Goal: Check status: Check status

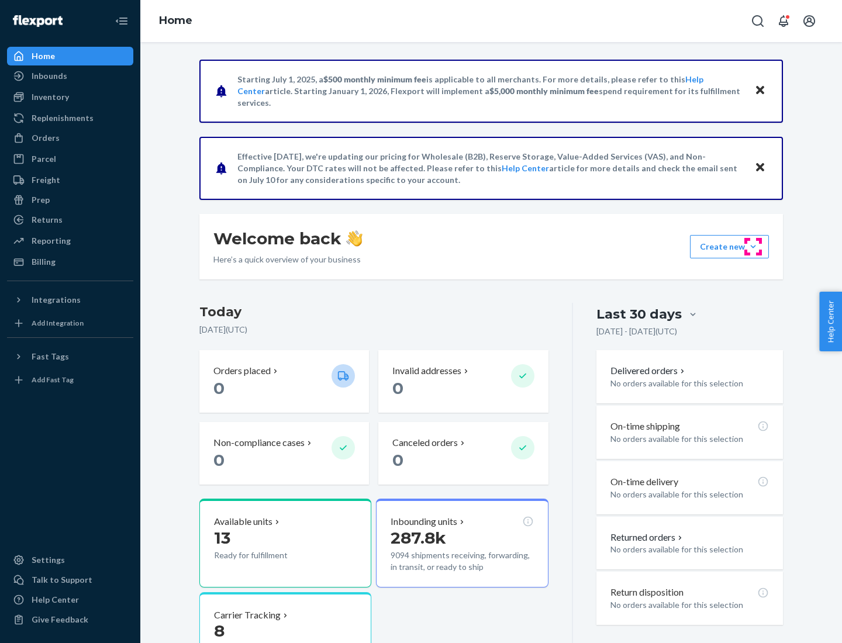
click at [753, 247] on button "Create new Create new inbound Create new order Create new product" at bounding box center [729, 246] width 79 height 23
click at [40, 200] on div "Prep" at bounding box center [41, 200] width 18 height 12
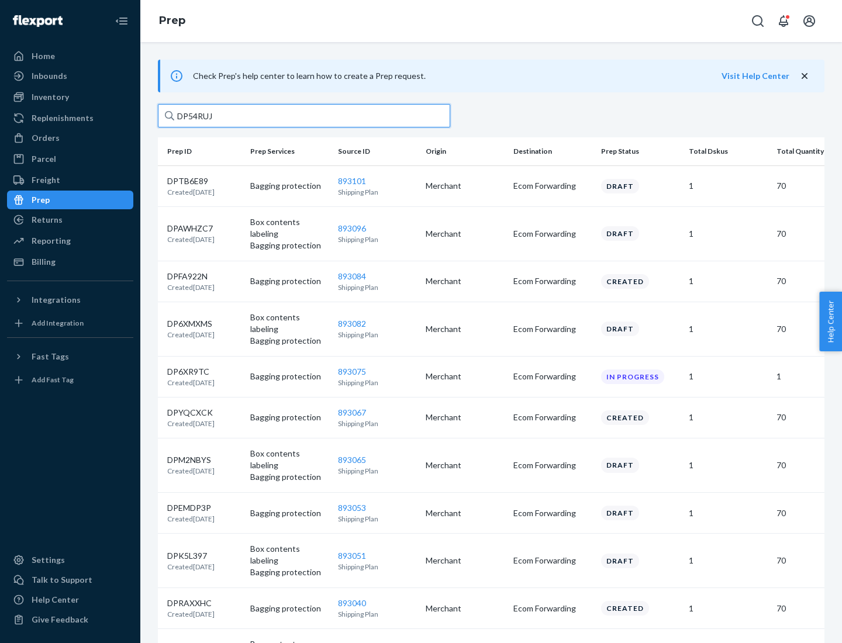
type input "DP54RUJL"
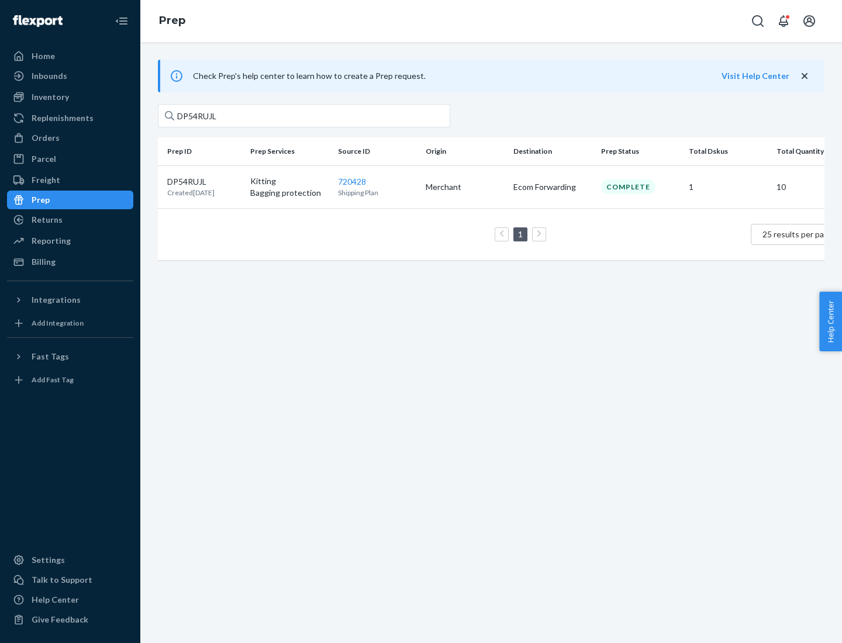
click at [204, 181] on p "DP54RUJL" at bounding box center [190, 182] width 47 height 12
